Goal: Information Seeking & Learning: Learn about a topic

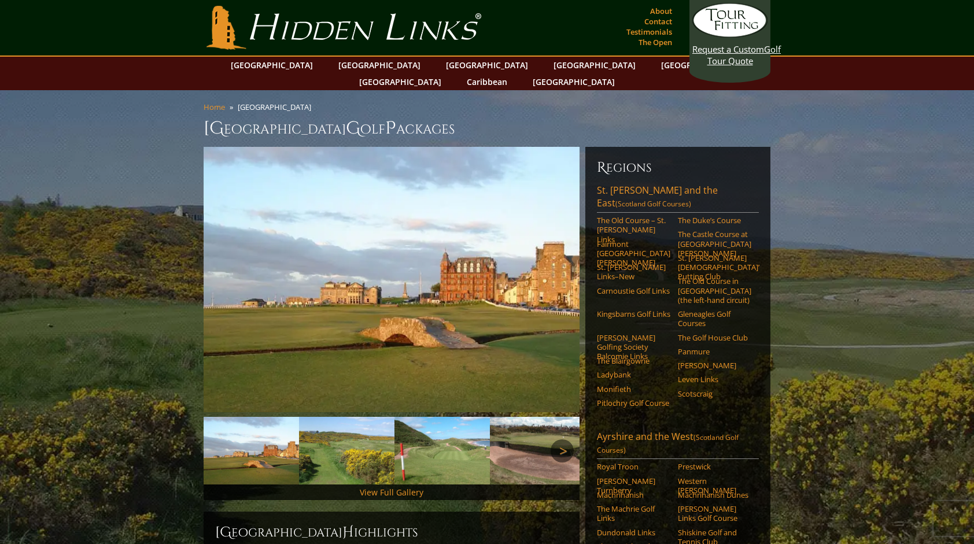
click at [560, 439] on link "Next" at bounding box center [561, 450] width 23 height 23
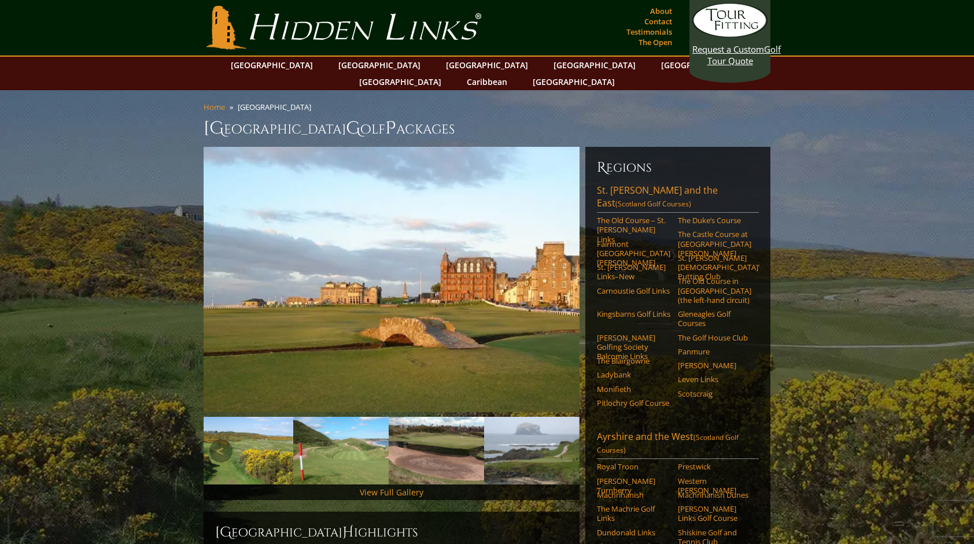
click at [212, 439] on link "Previous" at bounding box center [220, 450] width 23 height 23
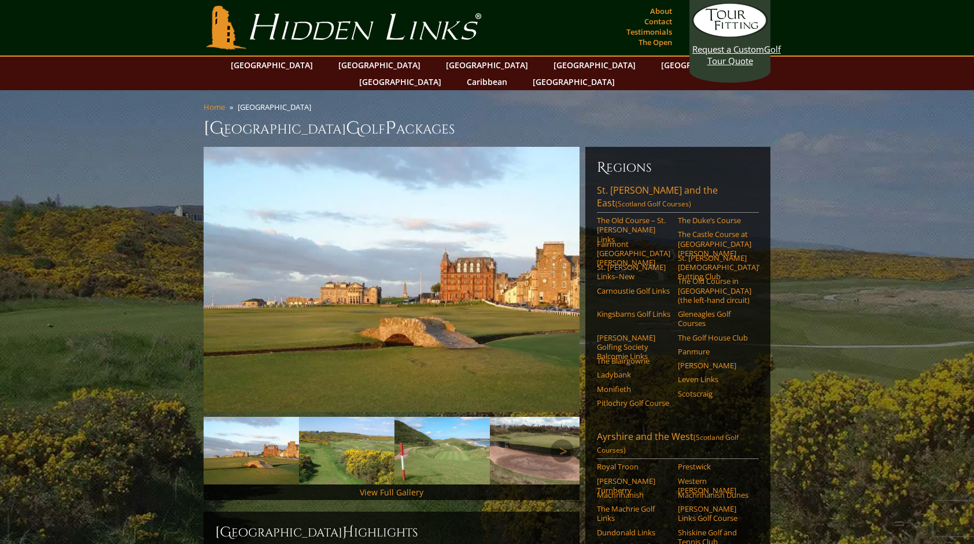
click at [331, 417] on img at bounding box center [346, 451] width 95 height 68
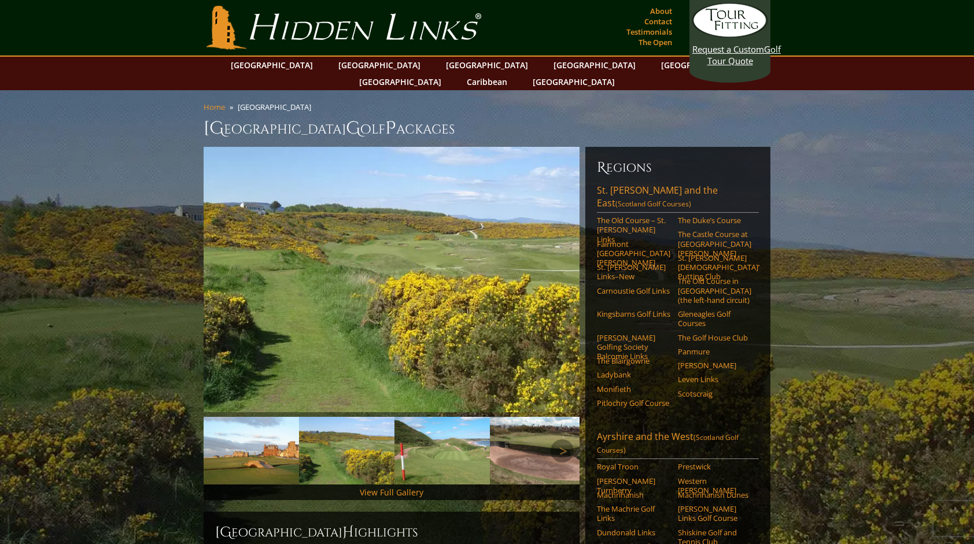
click at [412, 432] on img at bounding box center [441, 451] width 95 height 68
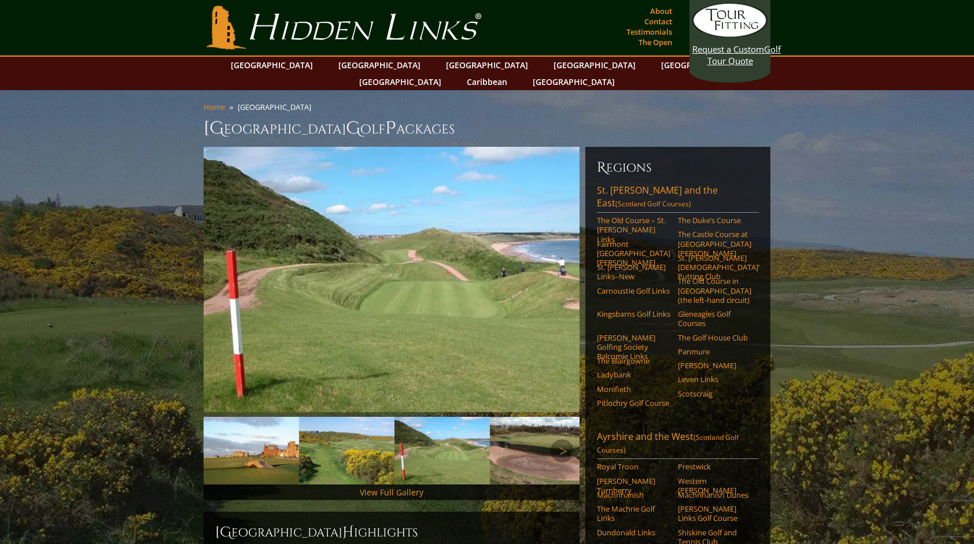
click at [520, 443] on img at bounding box center [537, 451] width 95 height 68
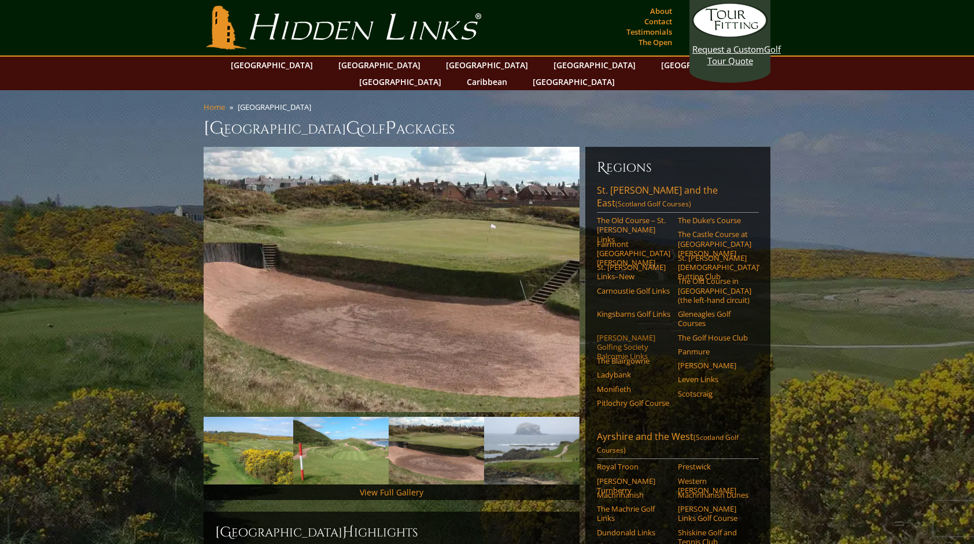
click at [608, 333] on link "[PERSON_NAME] Golfing Society Balcomie Links" at bounding box center [633, 347] width 73 height 28
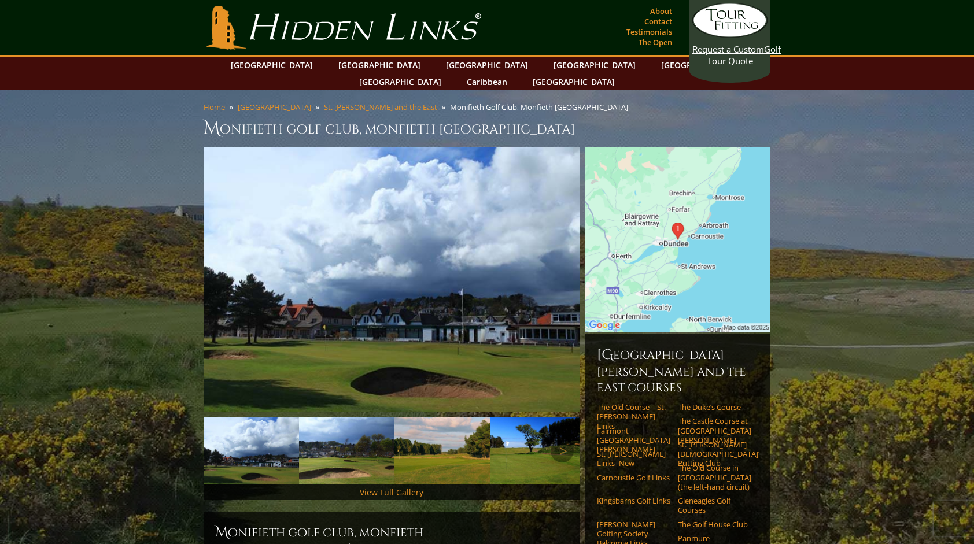
click at [338, 438] on img at bounding box center [346, 451] width 95 height 68
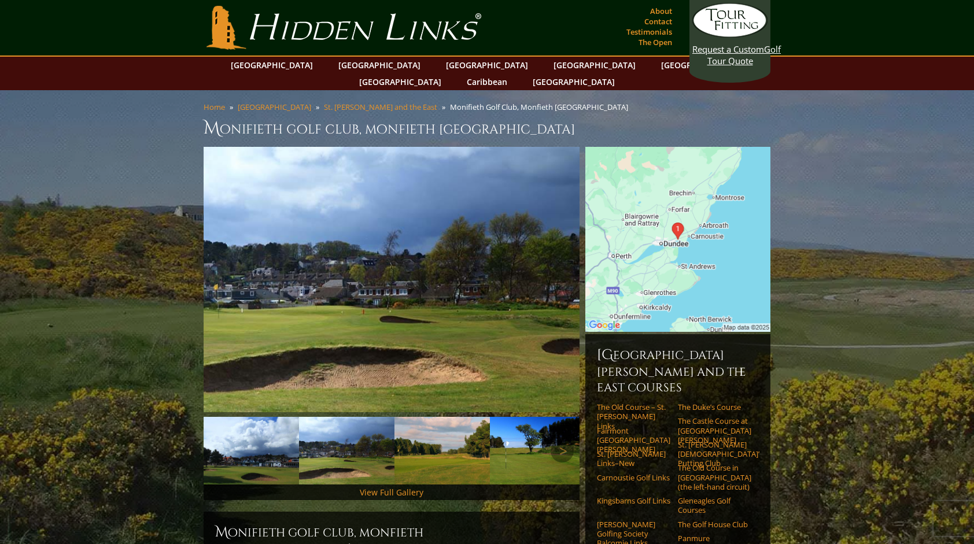
click at [447, 453] on img at bounding box center [441, 451] width 95 height 68
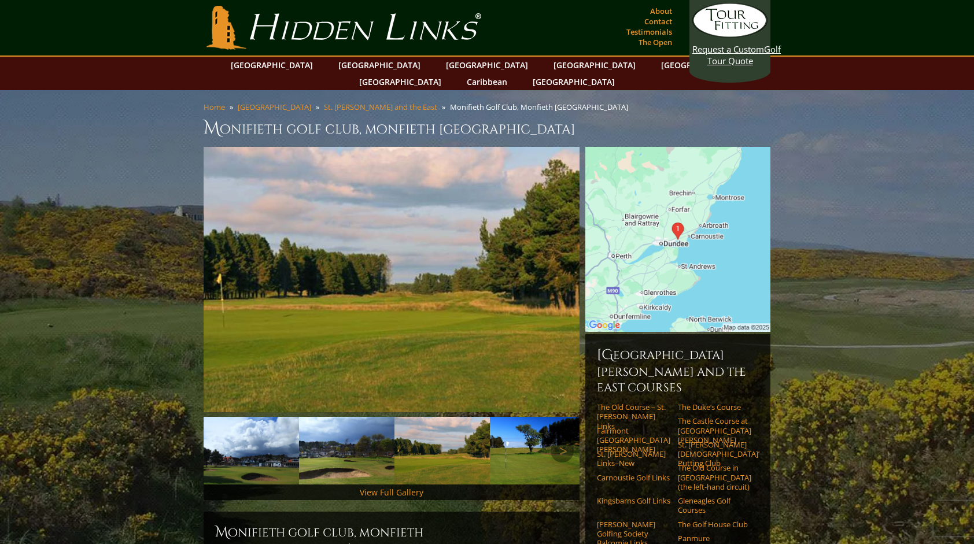
click at [525, 452] on img at bounding box center [537, 451] width 95 height 68
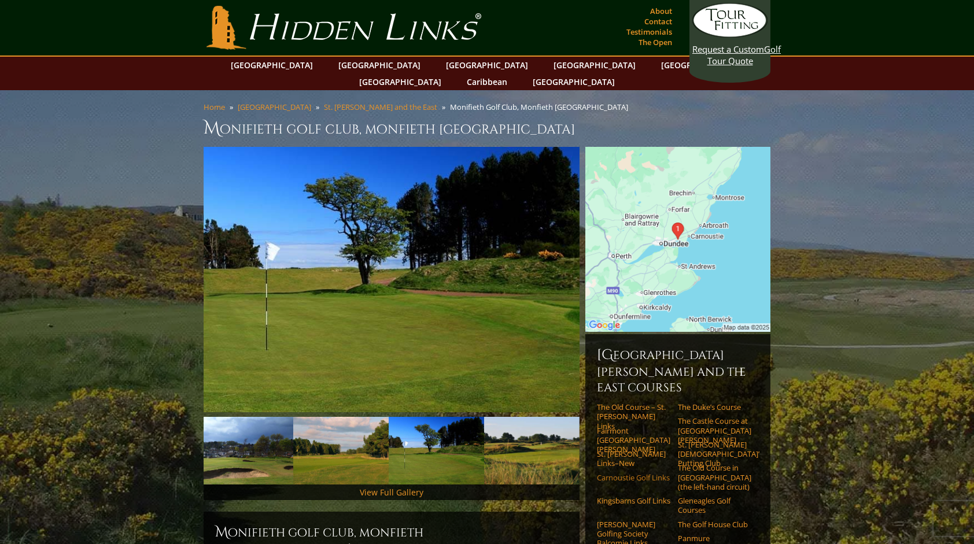
click at [615, 473] on link "Carnoustie Golf Links" at bounding box center [633, 477] width 73 height 9
